Goal: Browse casually: Explore the website without a specific task or goal

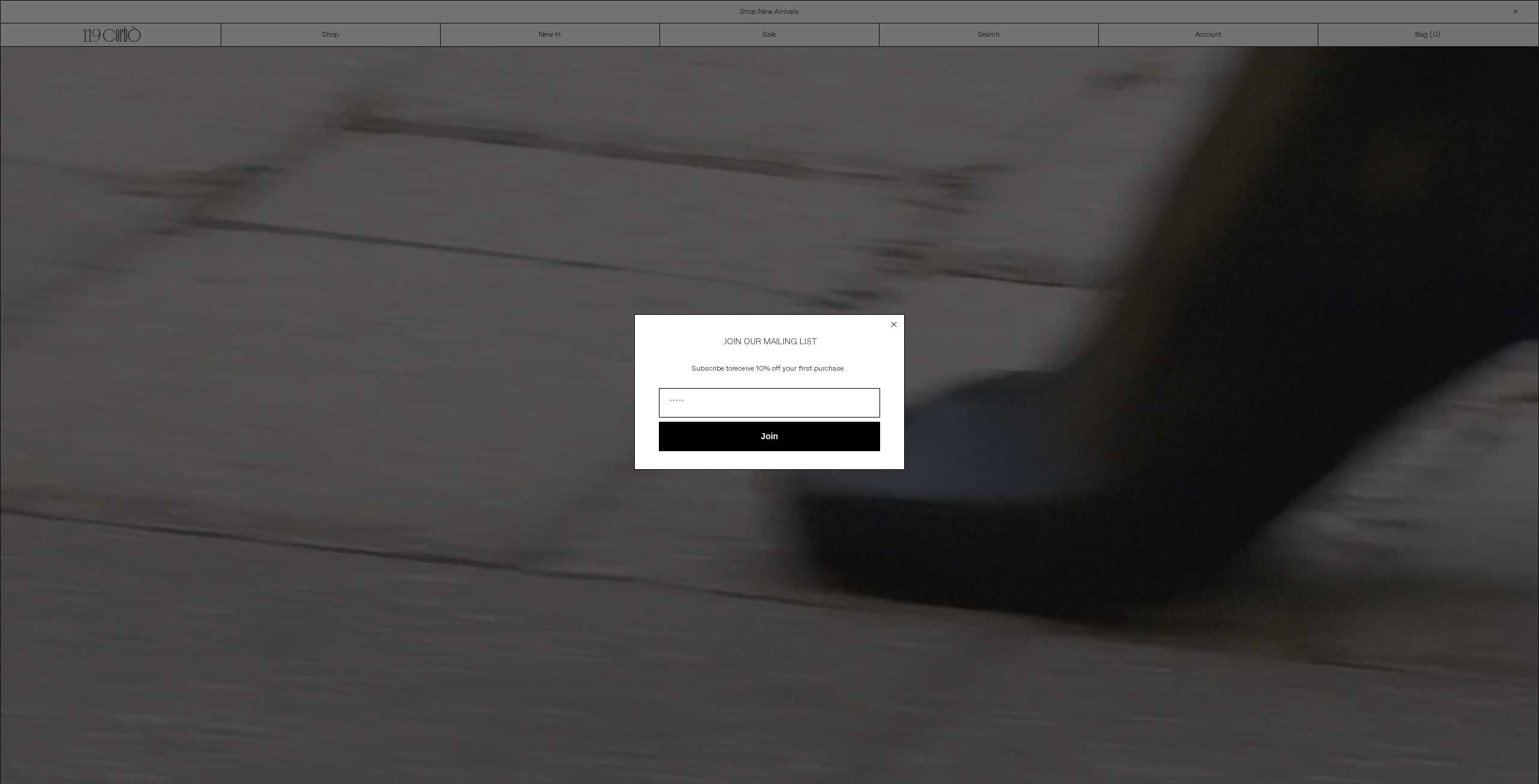
click at [892, 319] on circle "Close dialog" at bounding box center [895, 325] width 12 height 12
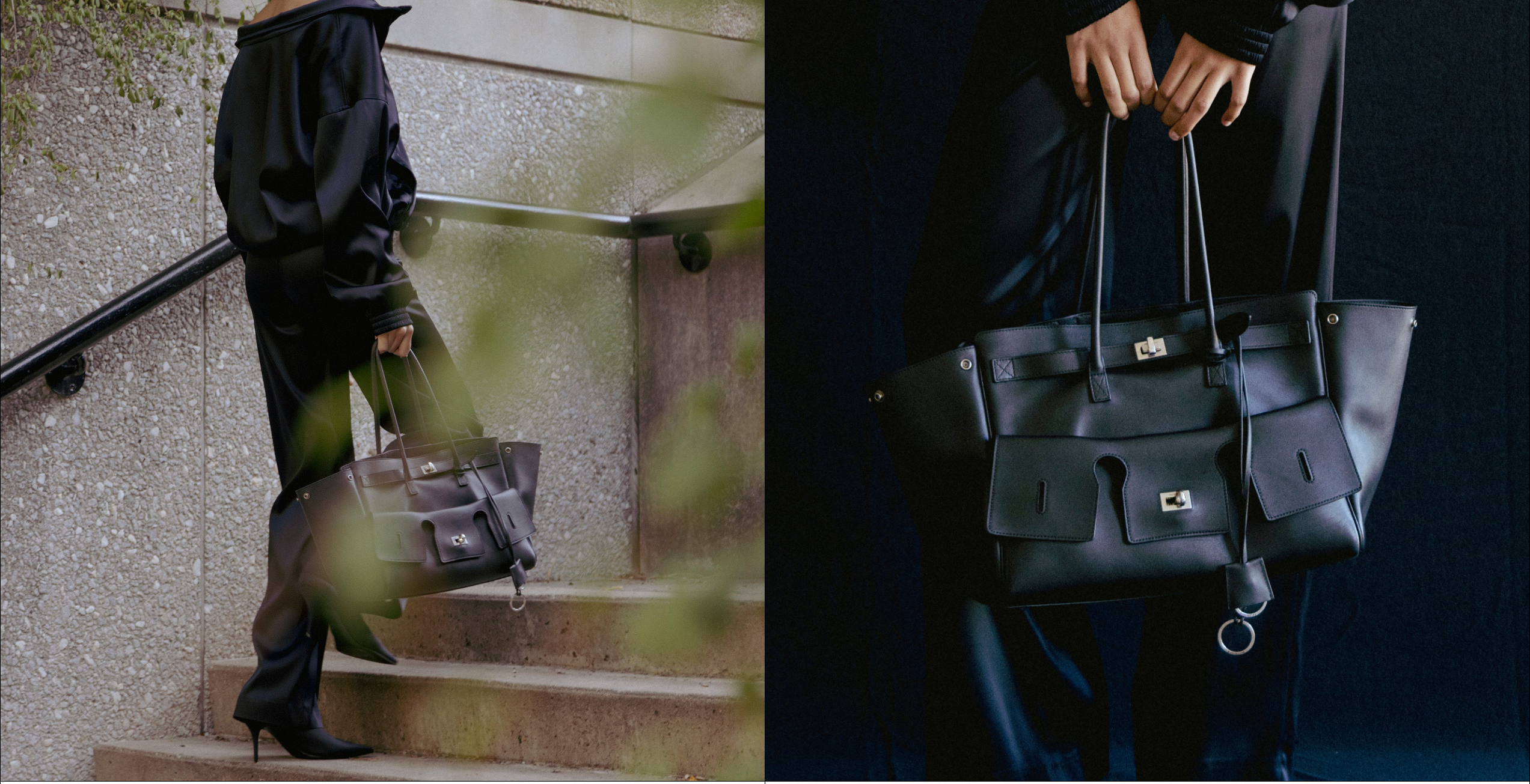
scroll to position [1019, 0]
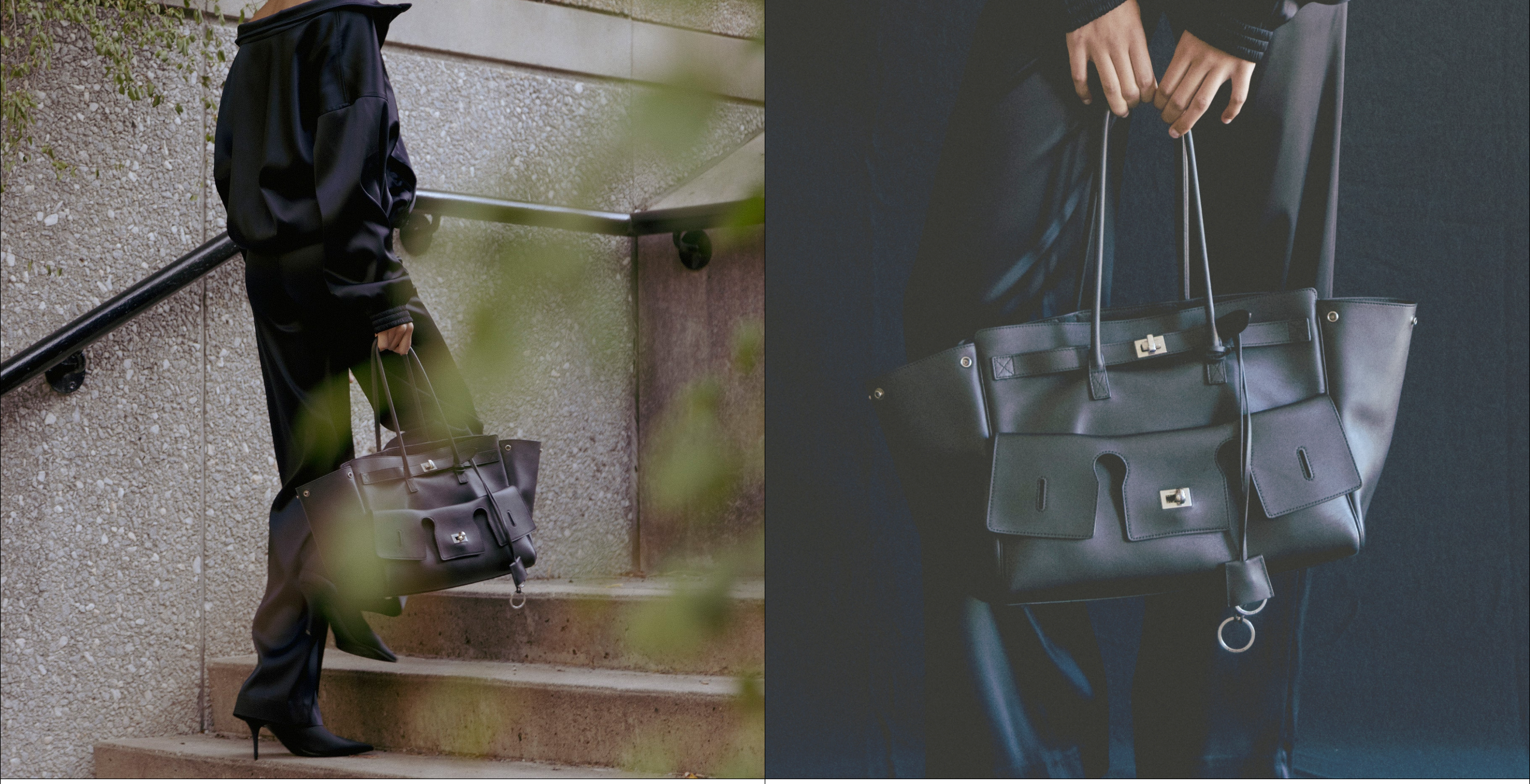
click at [1094, 539] on img at bounding box center [1147, 300] width 764 height 958
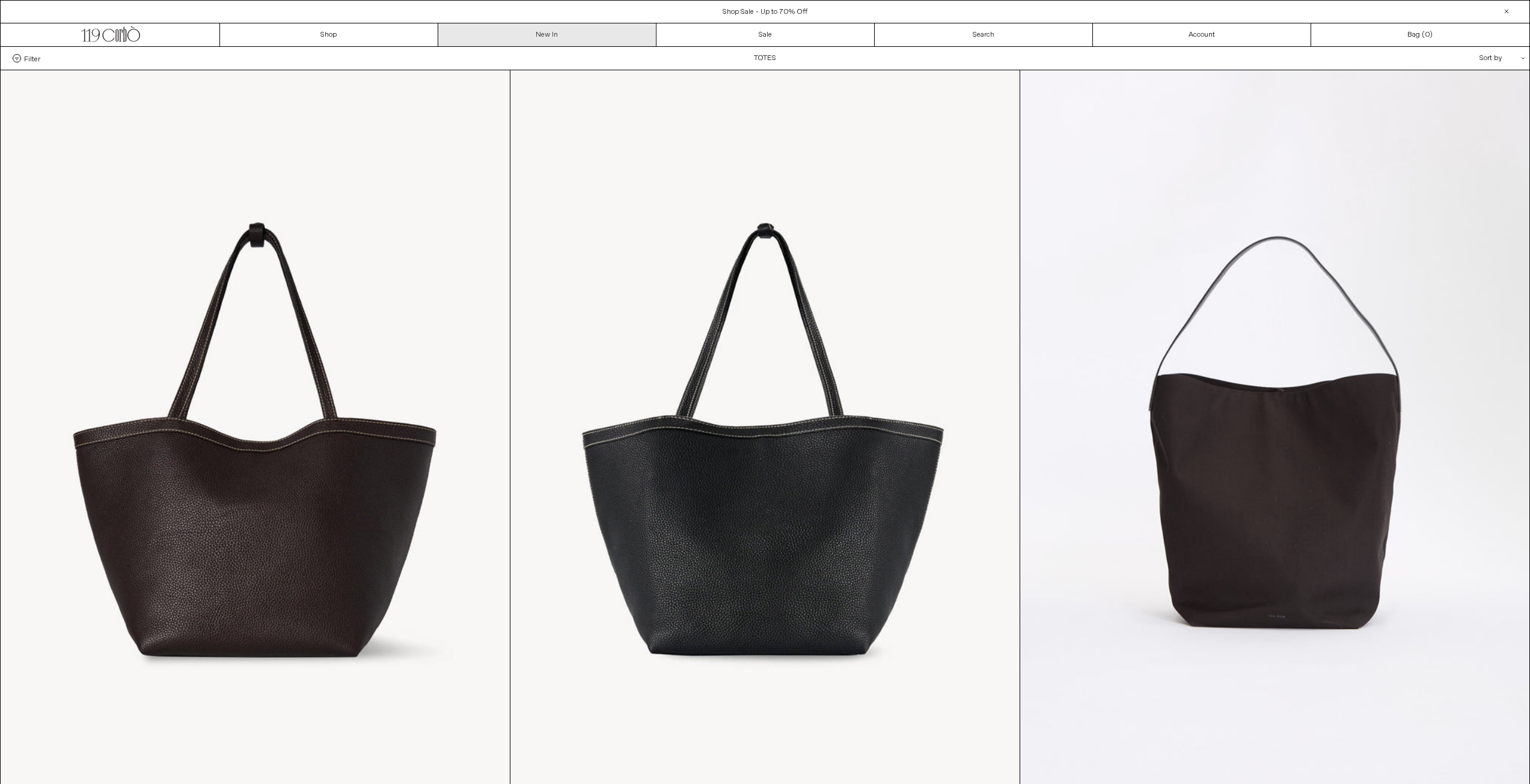
click at [550, 35] on link "New In" at bounding box center [547, 35] width 219 height 23
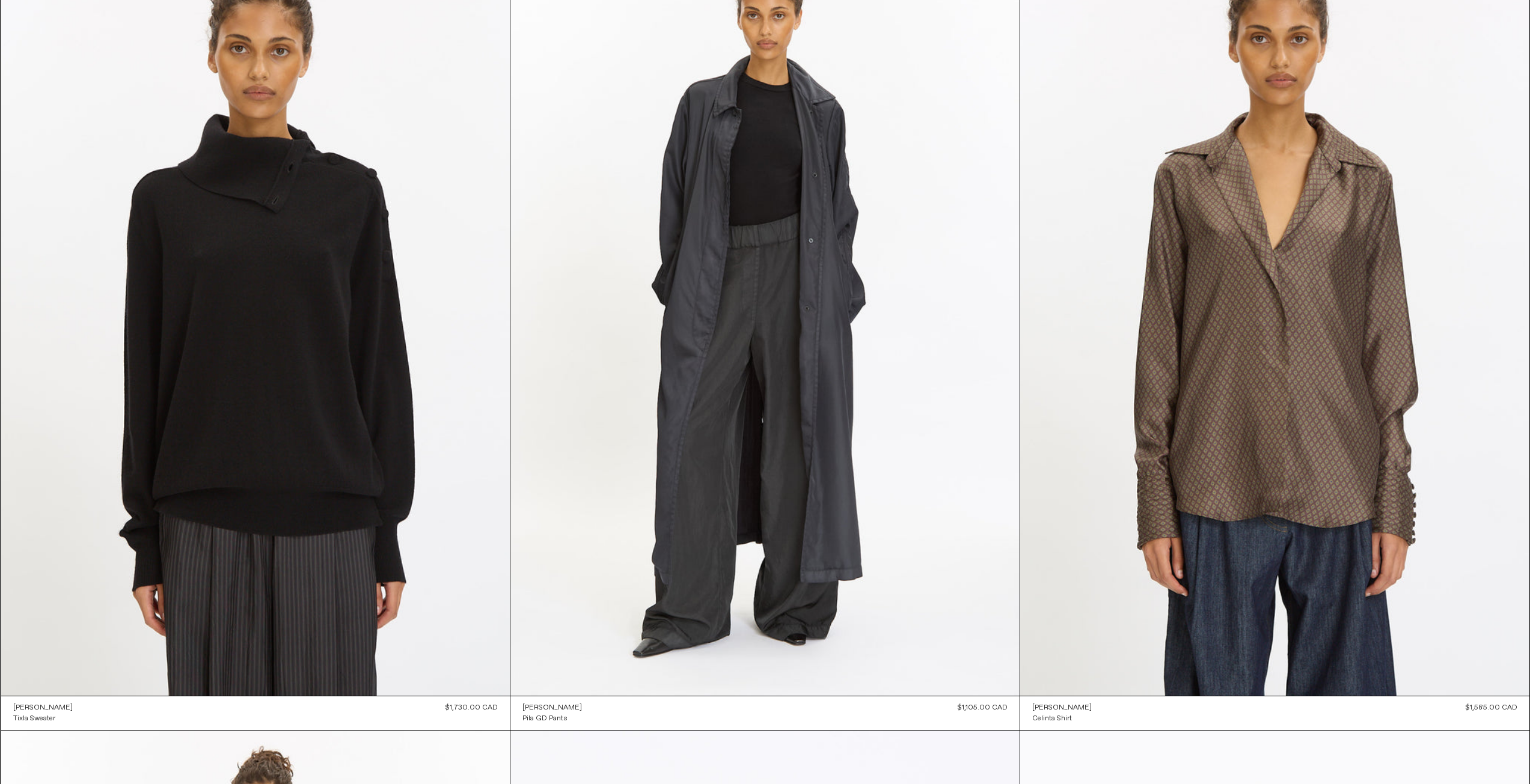
scroll to position [1754, 0]
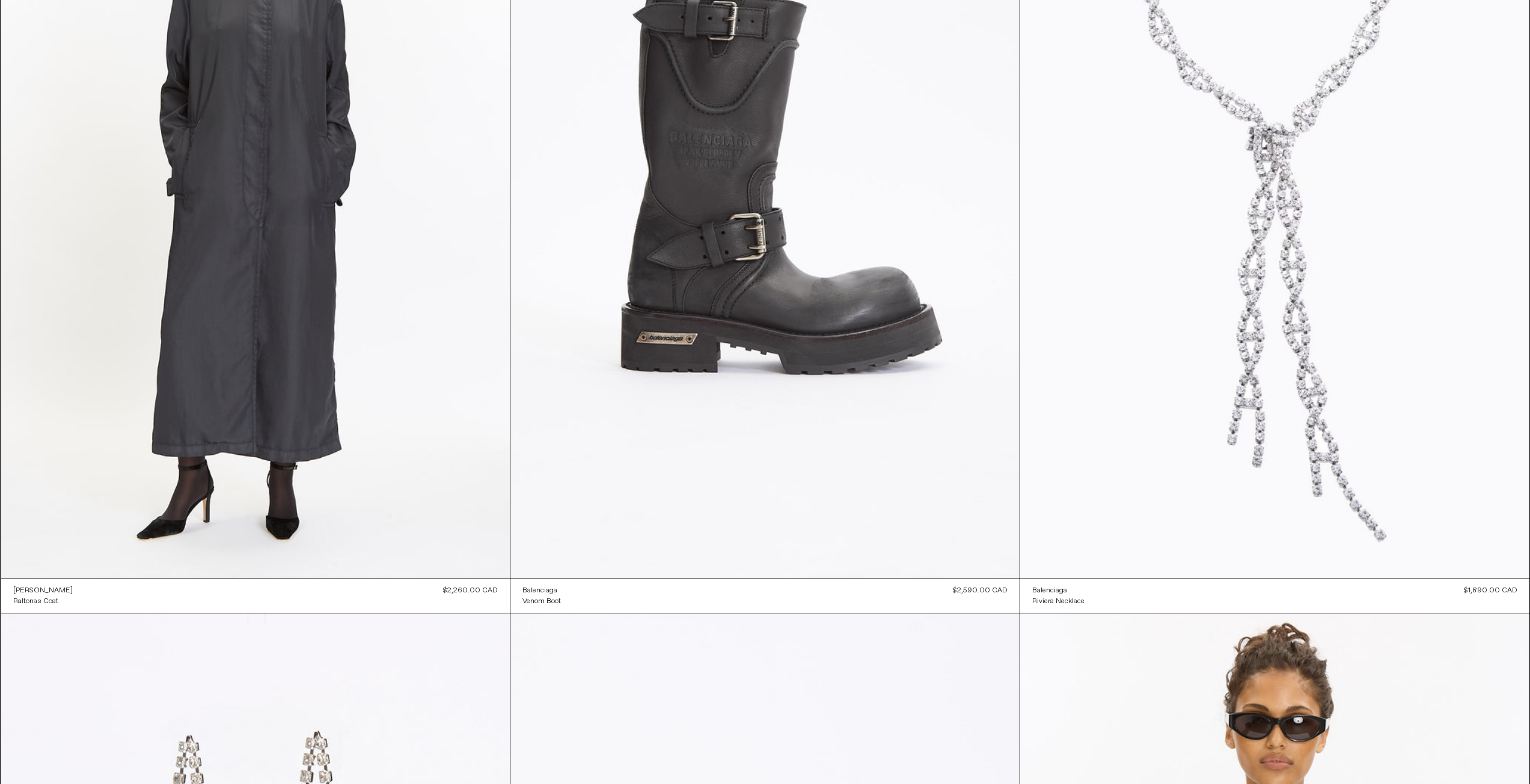
drag, startPoint x: 1532, startPoint y: 89, endPoint x: 1495, endPoint y: 322, distance: 235.9
click at [1529, 397] on html "x by Timesact" at bounding box center [765, 613] width 1530 height 6524
